Goal: Information Seeking & Learning: Learn about a topic

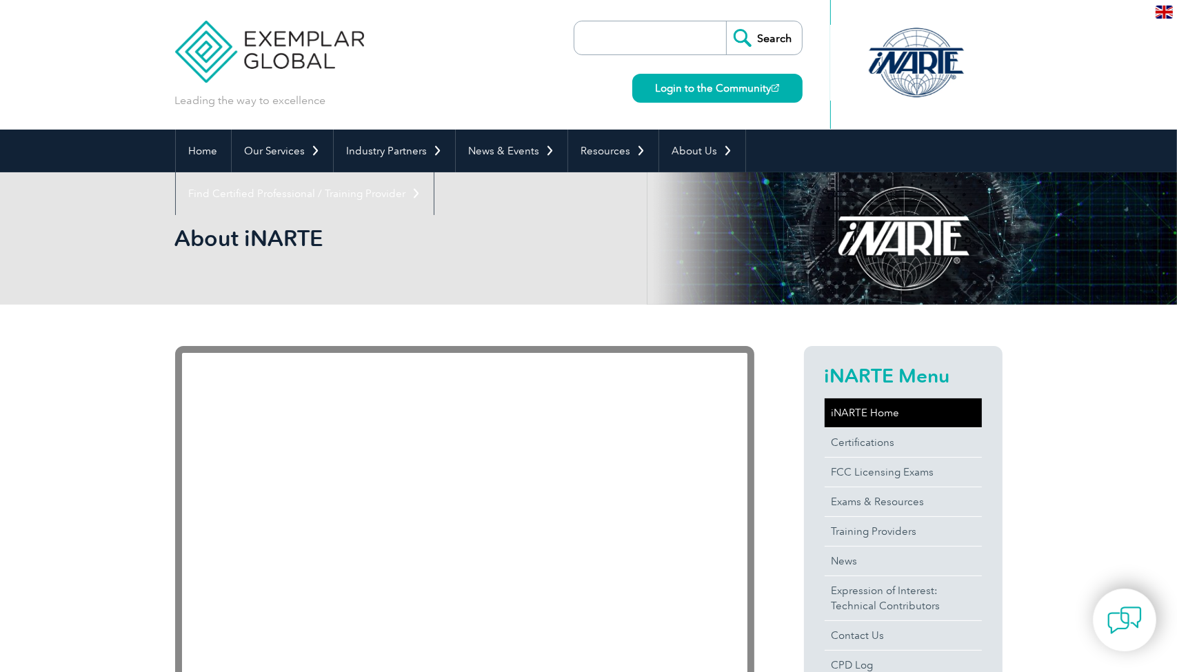
click at [852, 409] on link "iNARTE Home" at bounding box center [903, 413] width 157 height 29
click at [686, 85] on link "Login to the Community" at bounding box center [717, 88] width 170 height 29
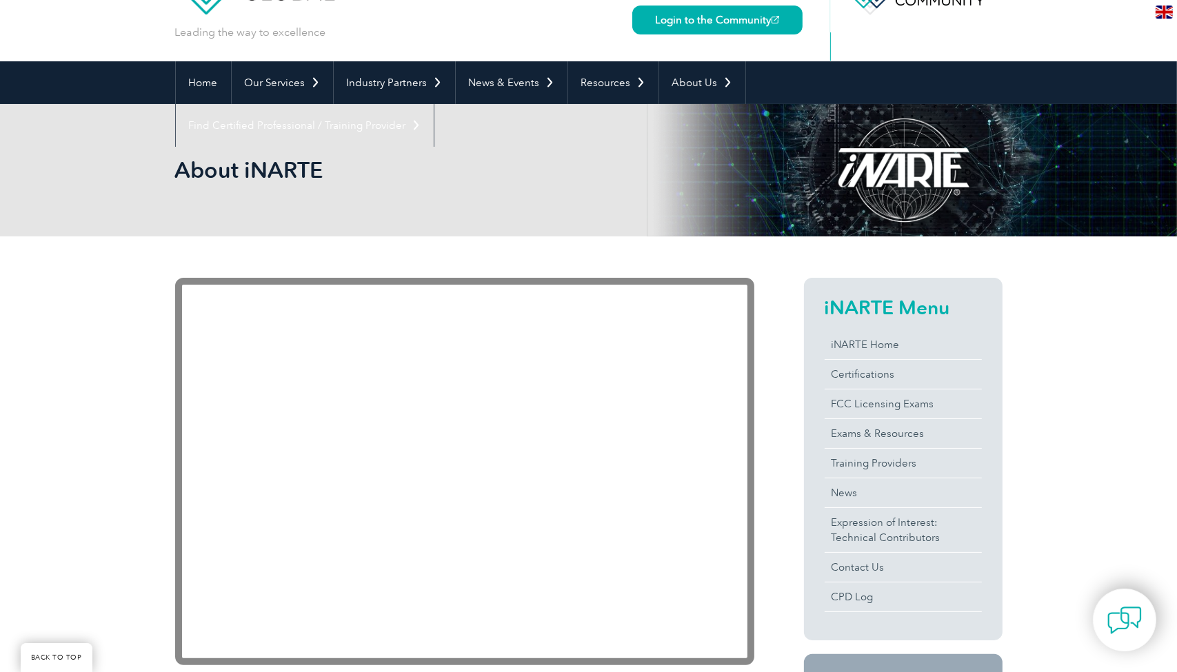
scroll to position [207, 0]
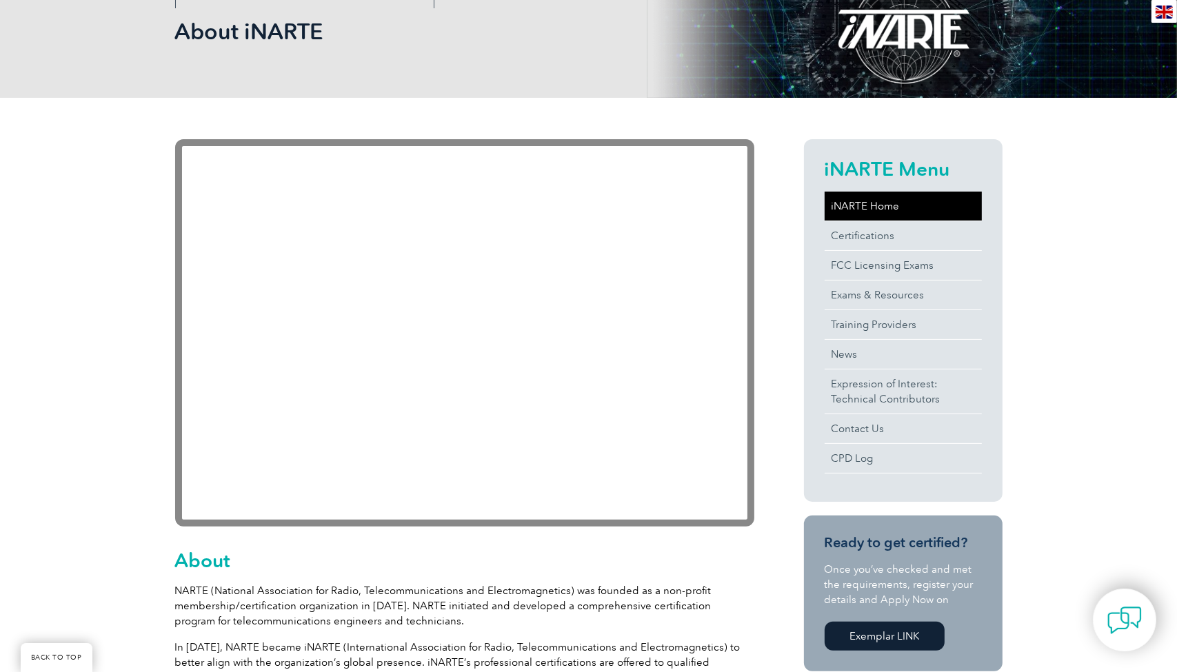
click at [850, 205] on link "iNARTE Home" at bounding box center [903, 206] width 157 height 29
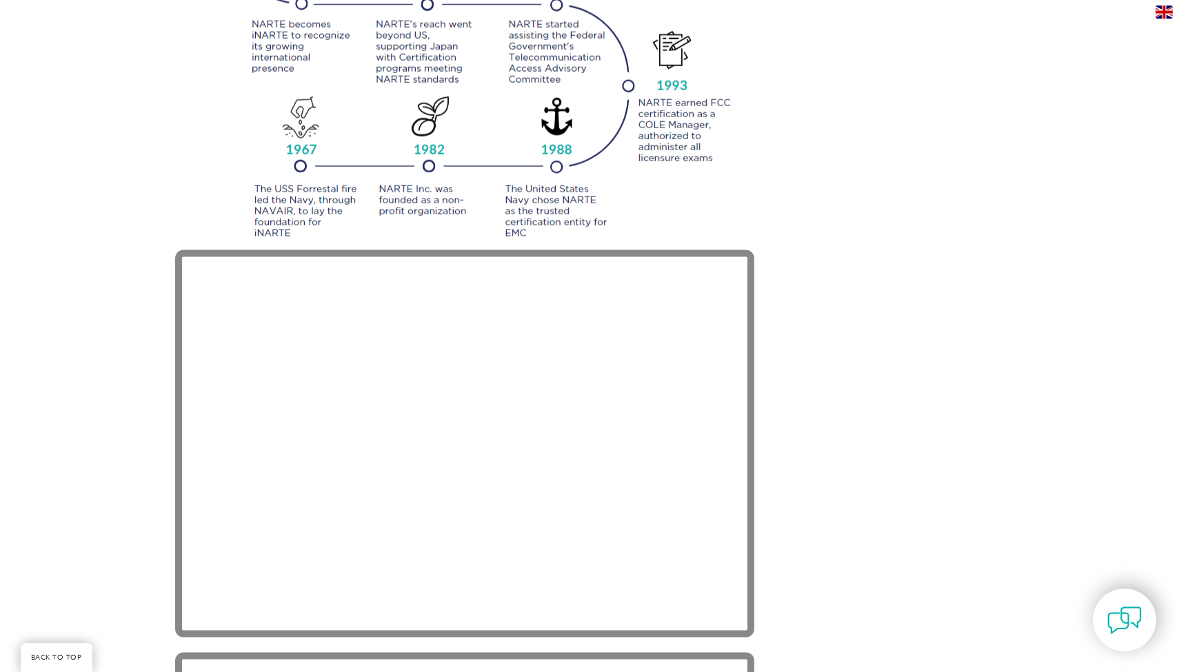
scroll to position [1710, 0]
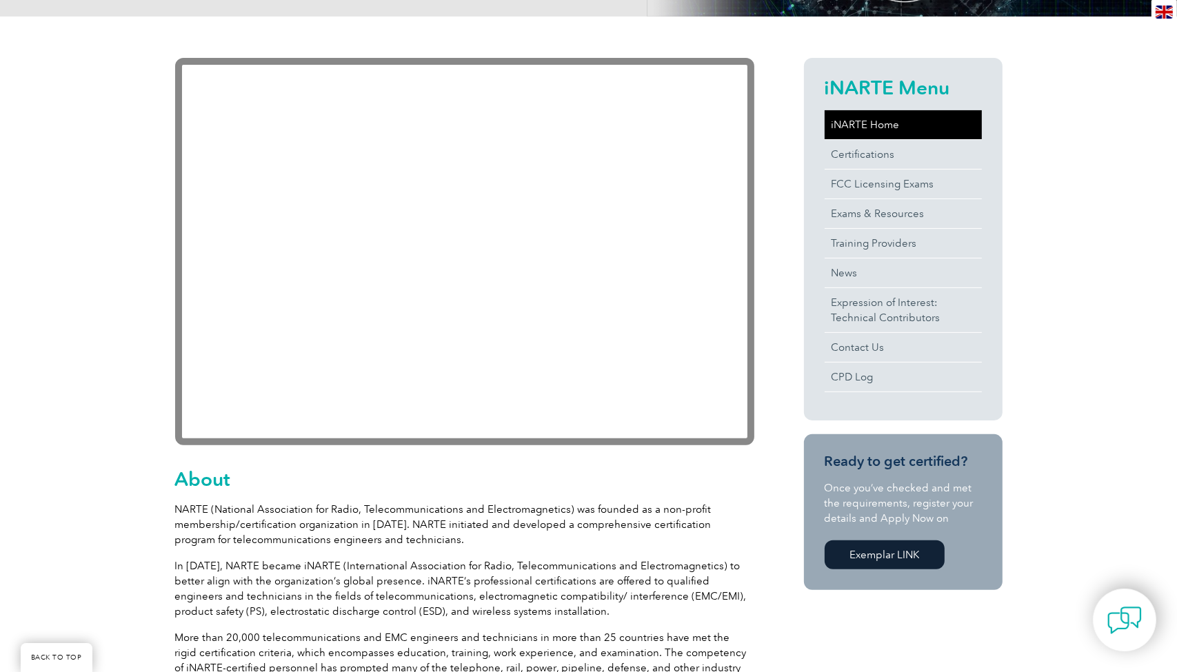
scroll to position [414, 0]
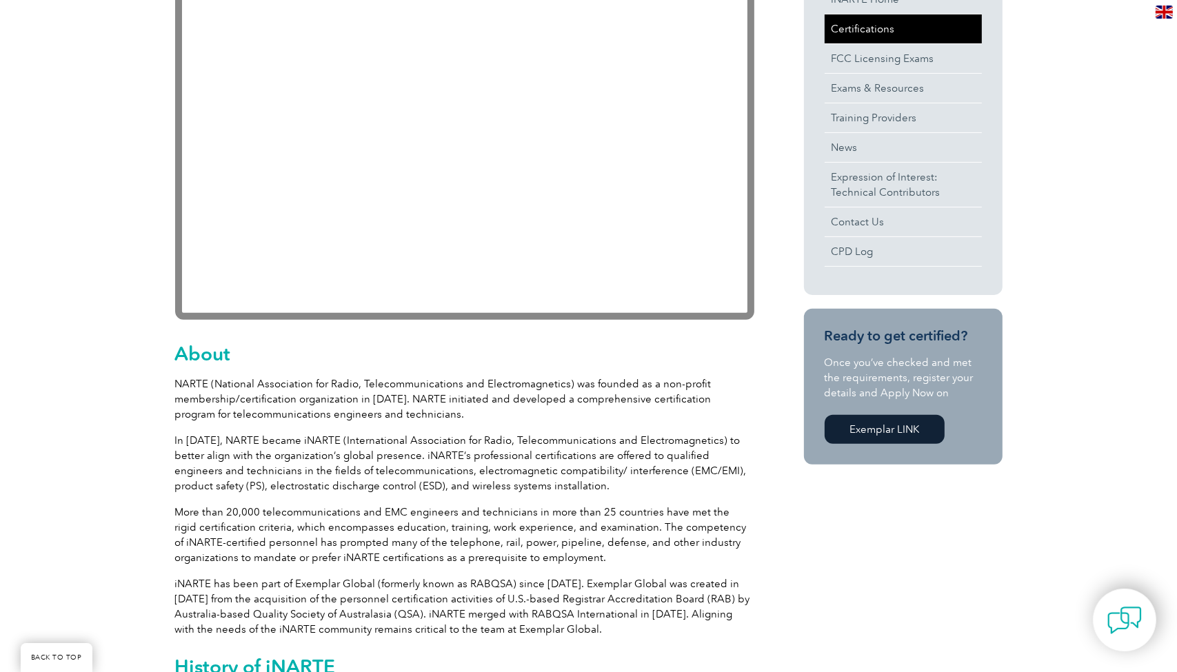
click at [869, 34] on link "Certifications" at bounding box center [903, 28] width 157 height 29
click at [871, 426] on link "Exemplar LINK" at bounding box center [885, 429] width 120 height 29
